Goal: Information Seeking & Learning: Compare options

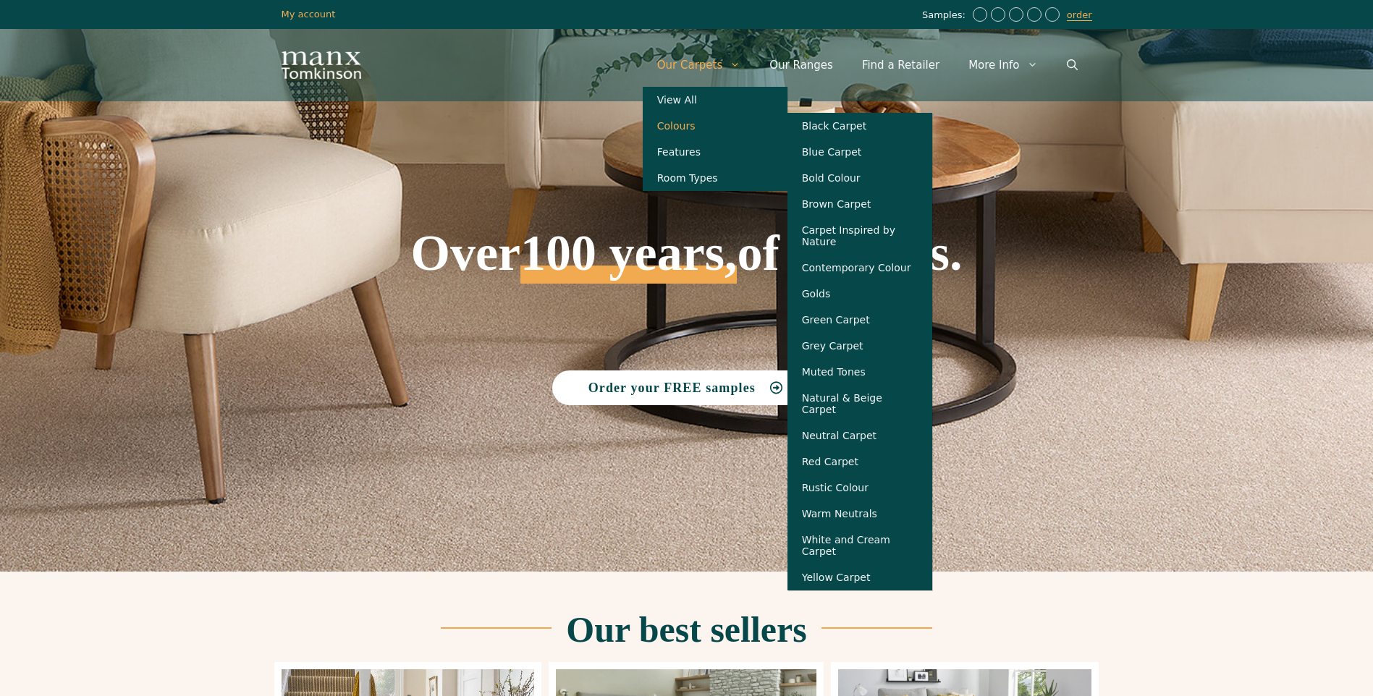
click at [700, 127] on link "Colours" at bounding box center [715, 126] width 145 height 26
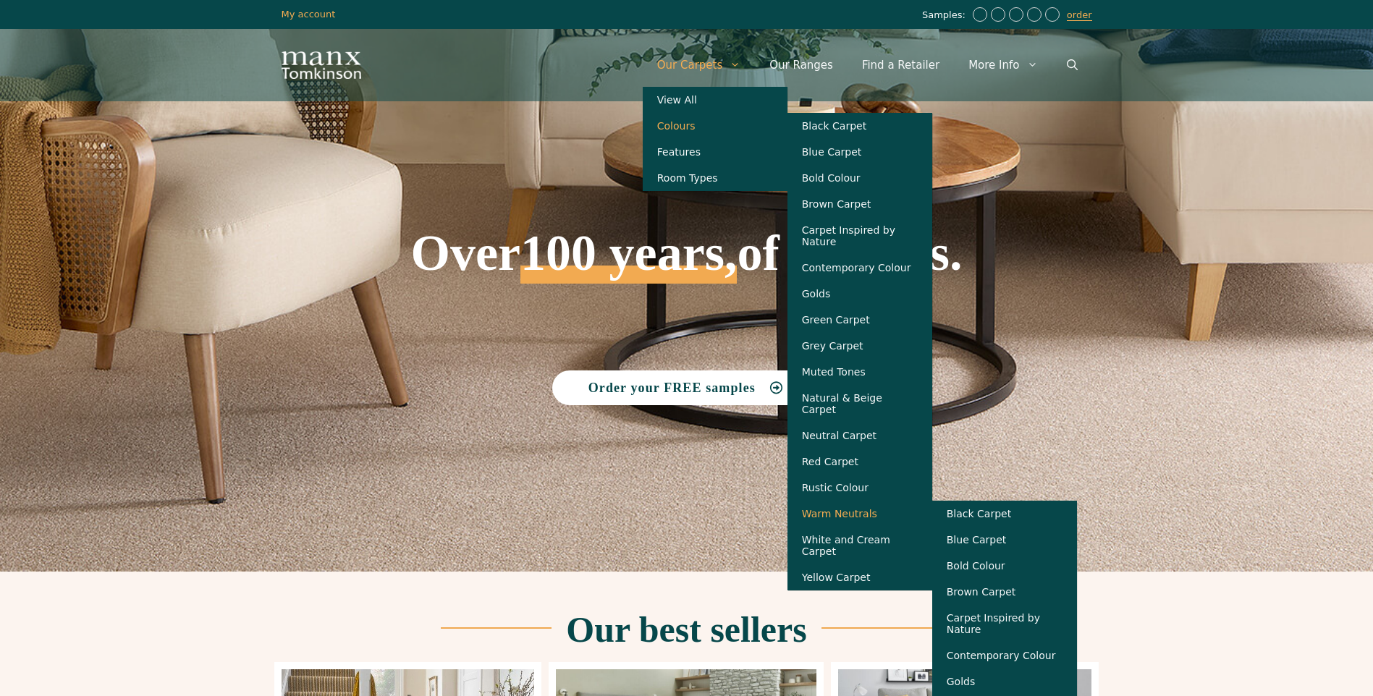
click at [876, 519] on link "Warm Neutrals" at bounding box center [859, 514] width 145 height 26
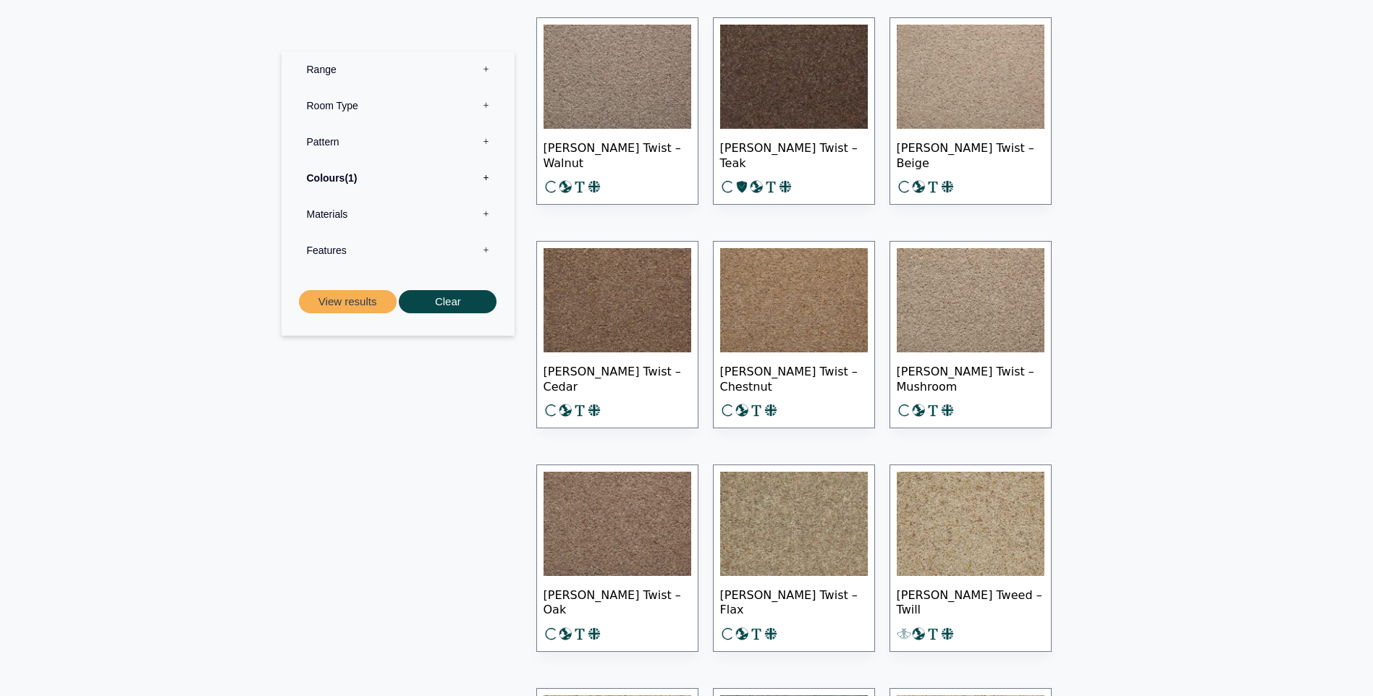
scroll to position [1737, 0]
click at [951, 322] on img at bounding box center [971, 300] width 148 height 104
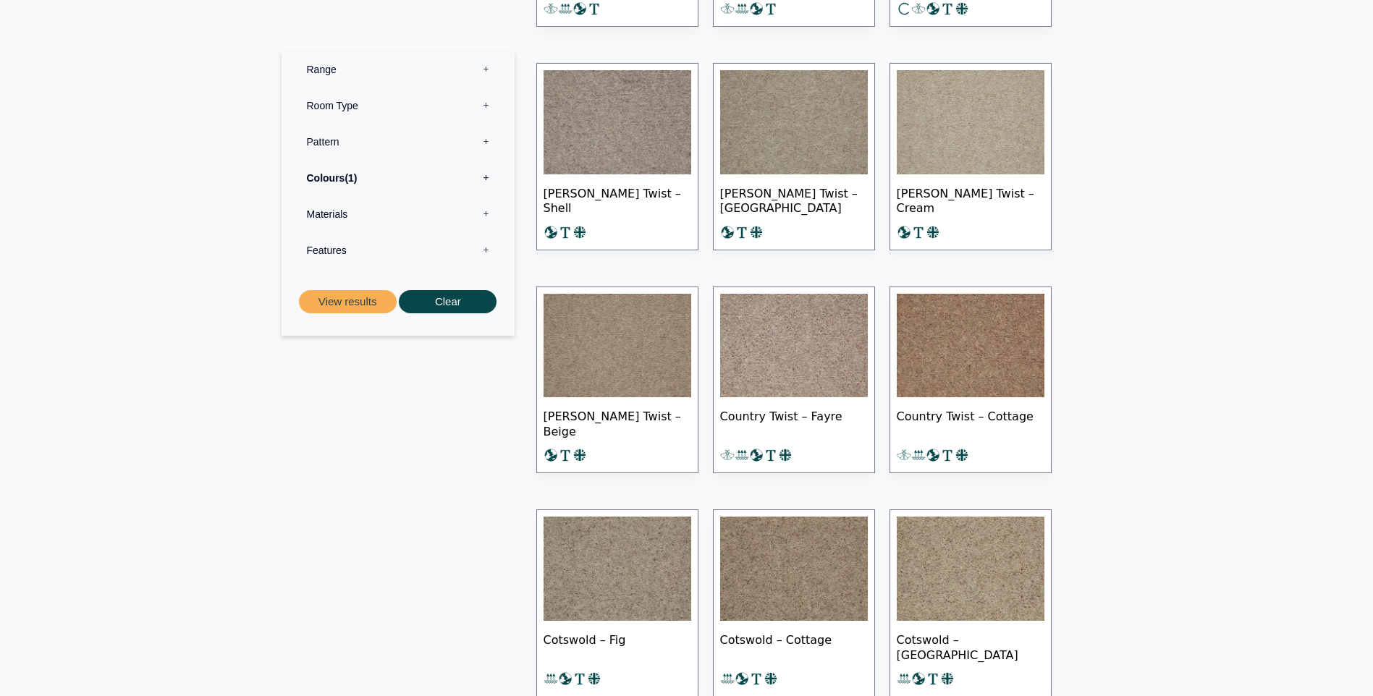
scroll to position [5066, 0]
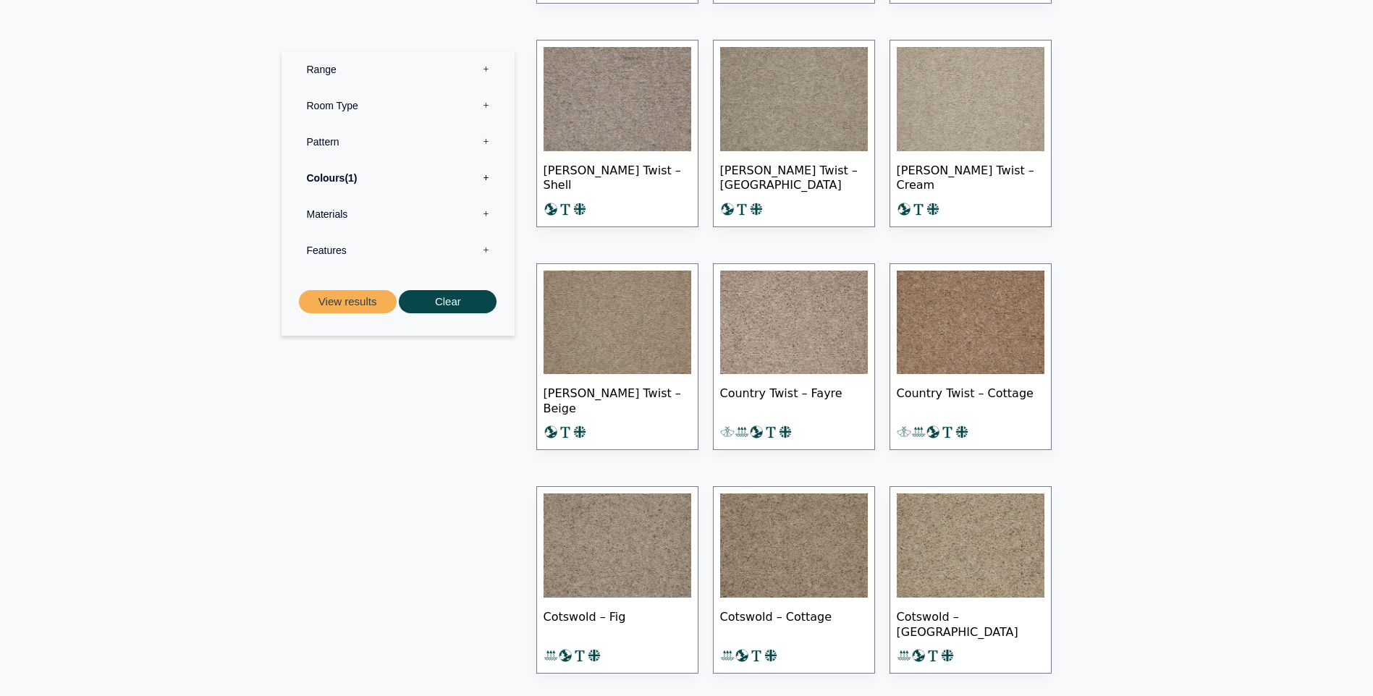
click at [779, 310] on img at bounding box center [794, 323] width 148 height 104
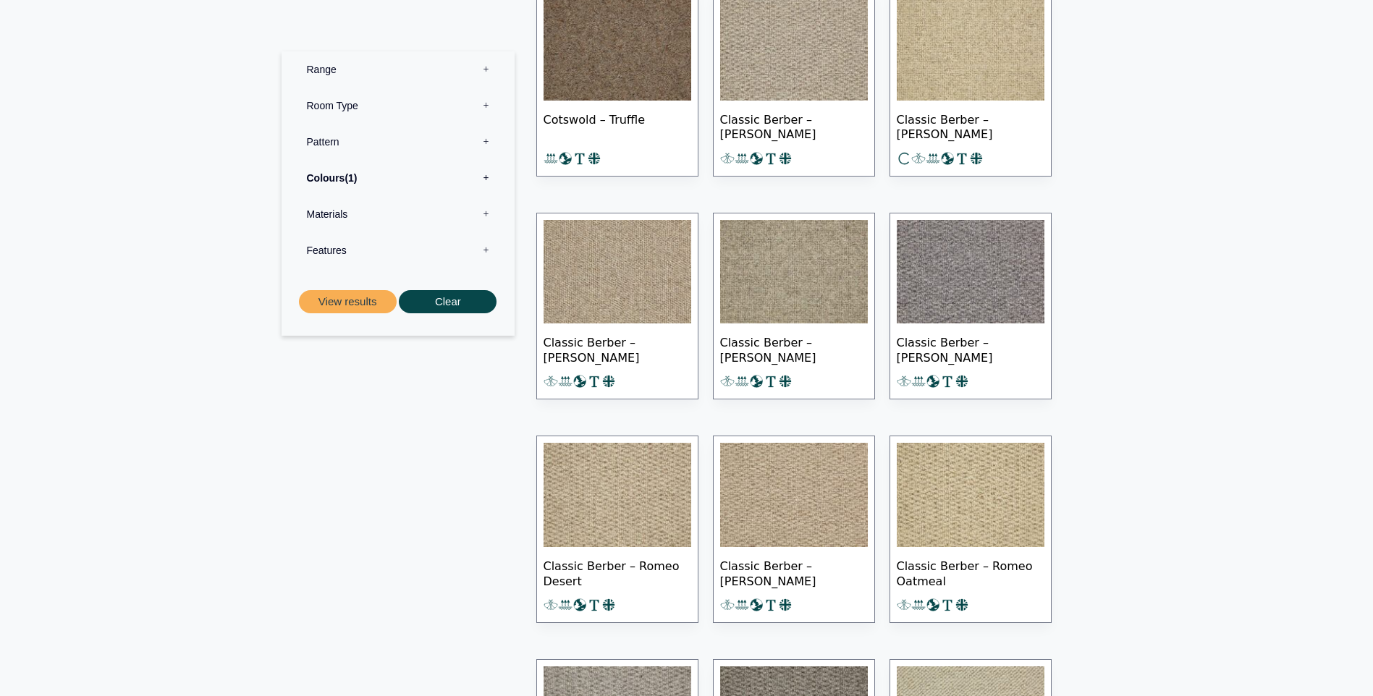
scroll to position [6007, 0]
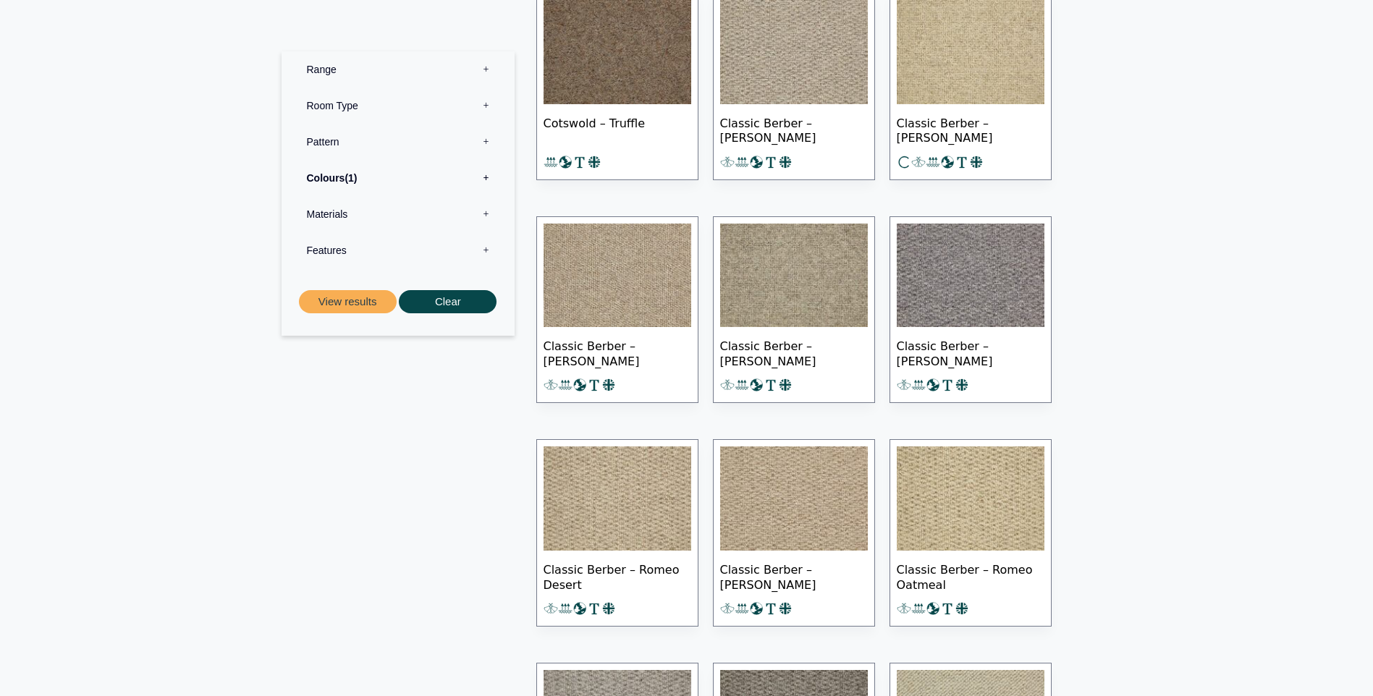
click at [477, 172] on label "Colours 1" at bounding box center [397, 177] width 211 height 36
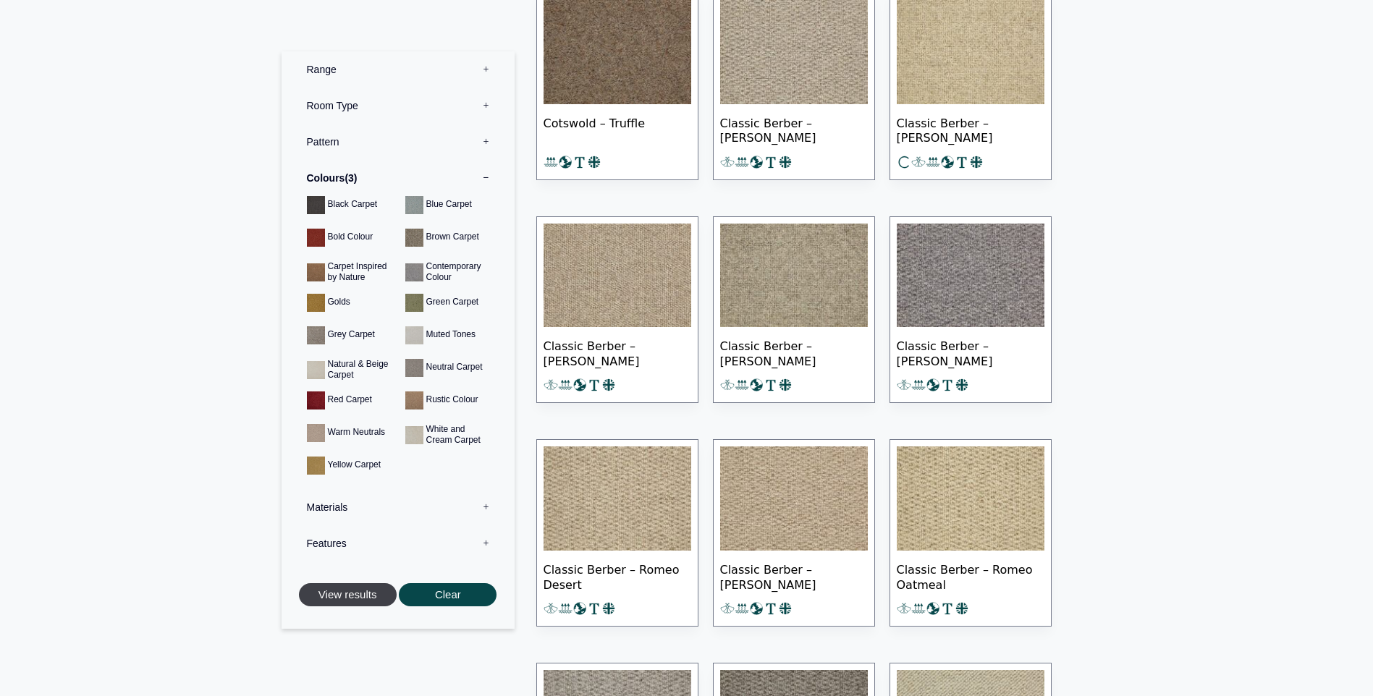
click at [335, 591] on button "View results" at bounding box center [348, 595] width 98 height 24
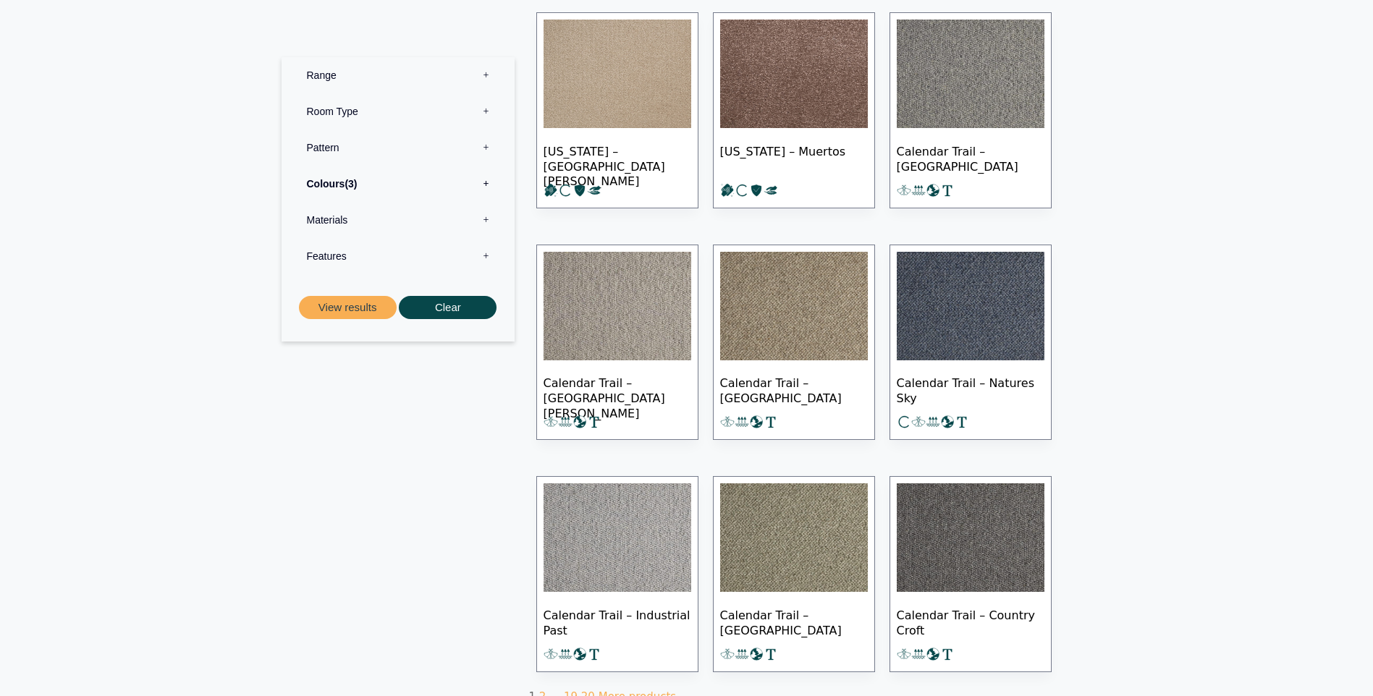
scroll to position [796, 0]
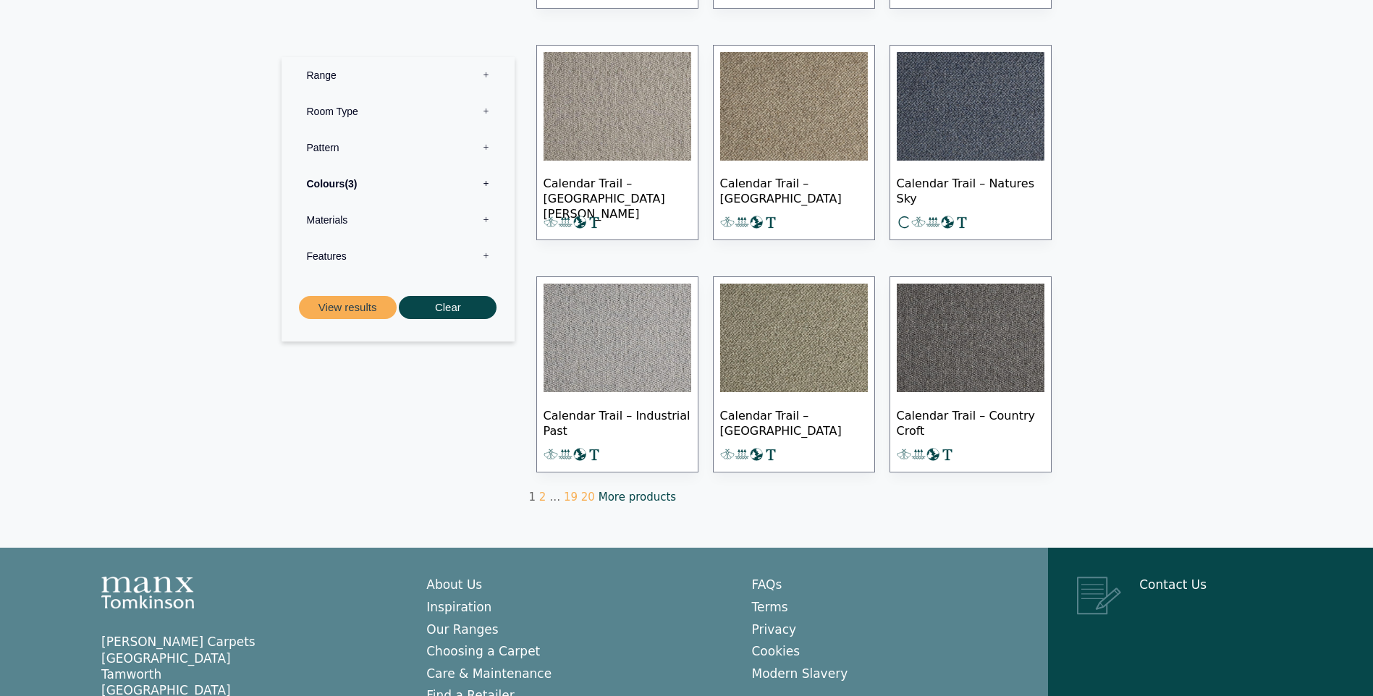
click at [627, 494] on link "More products" at bounding box center [637, 497] width 77 height 13
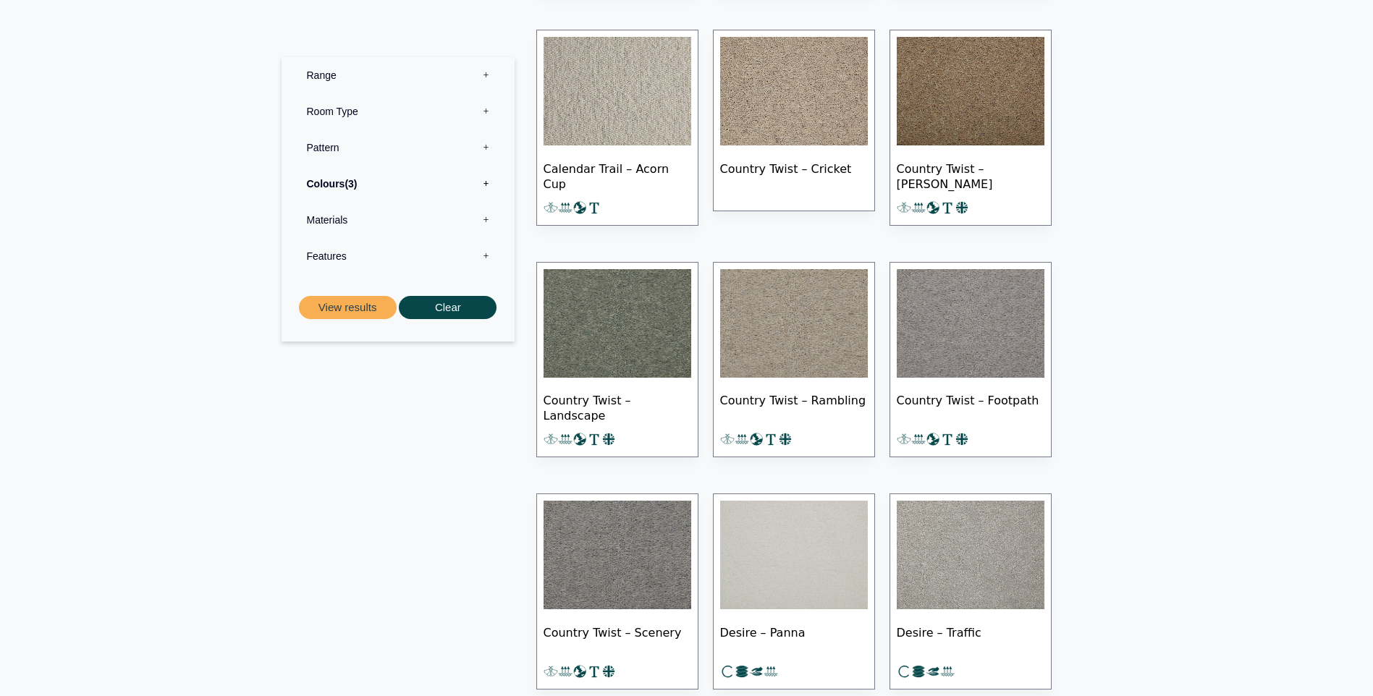
scroll to position [72, 0]
